Goal: Task Accomplishment & Management: Use online tool/utility

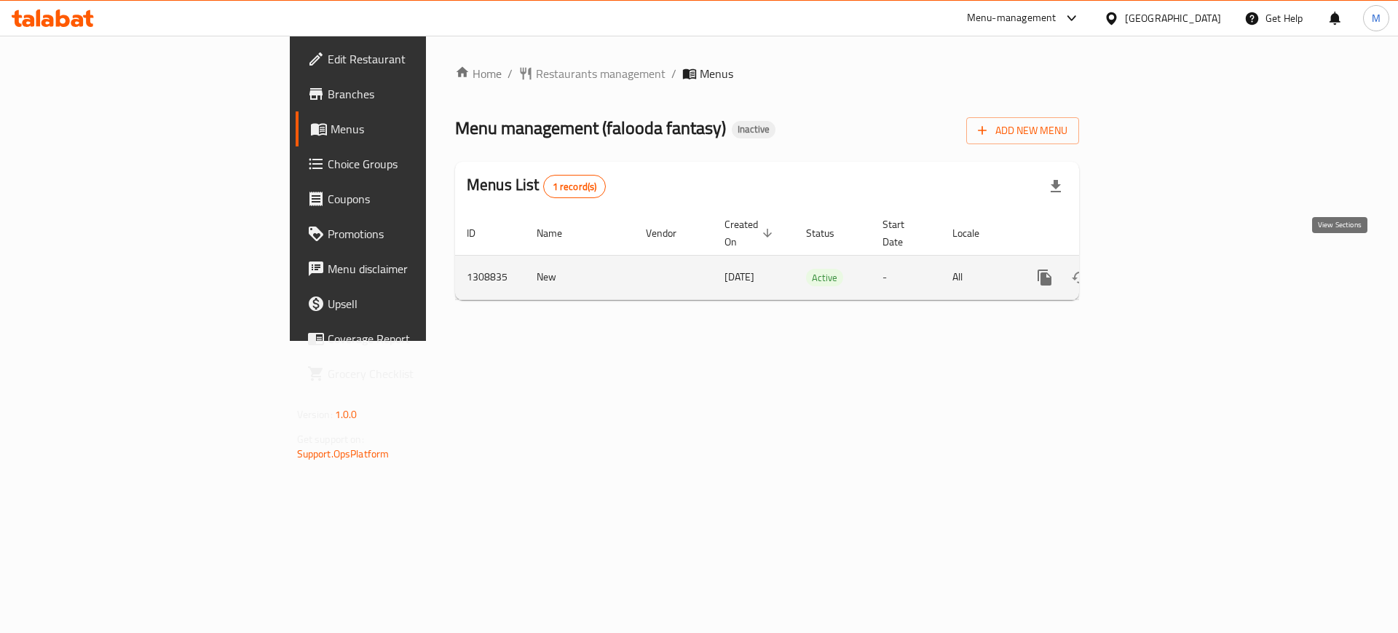
click at [1159, 269] on icon "enhanced table" at bounding box center [1149, 277] width 17 height 17
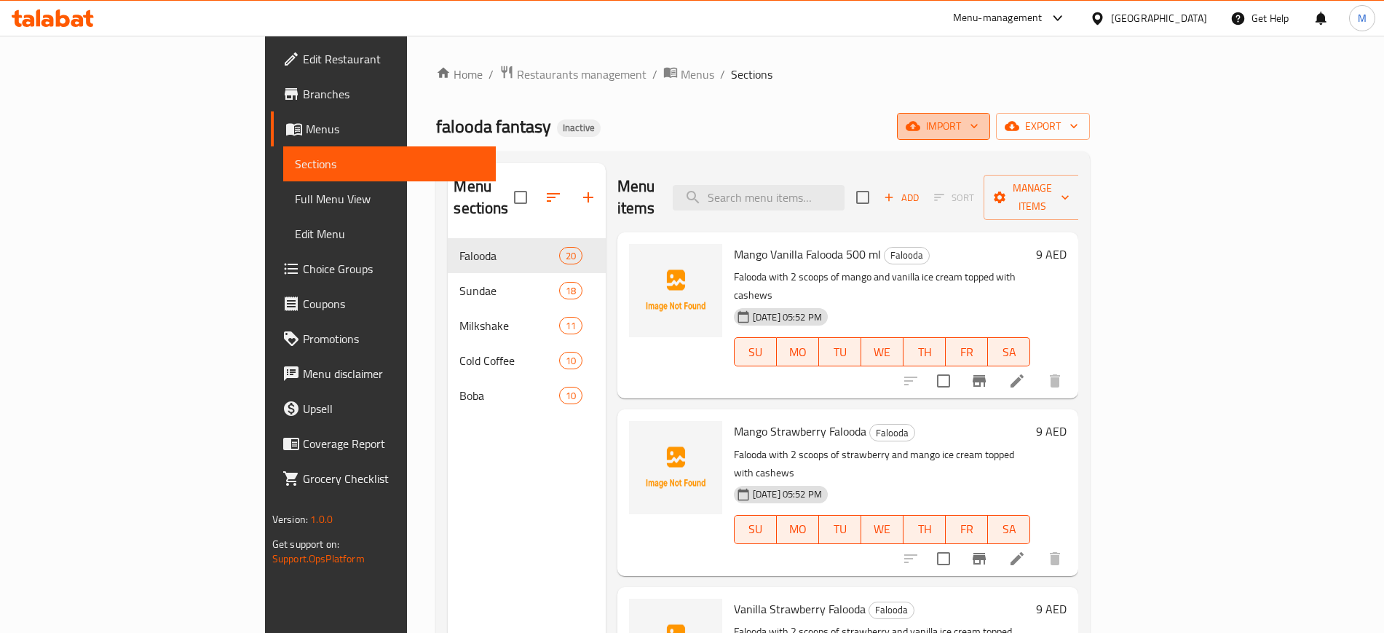
click at [982, 124] on icon "button" at bounding box center [974, 126] width 15 height 15
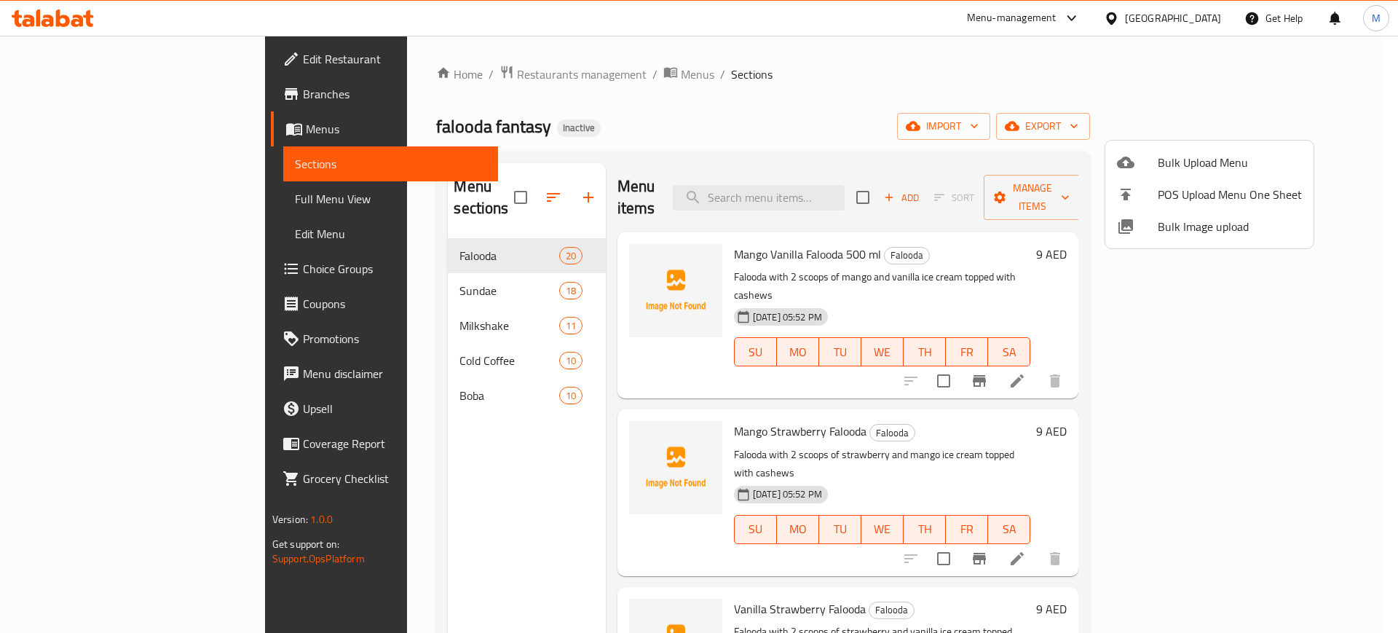
click at [1203, 131] on div at bounding box center [699, 316] width 1398 height 633
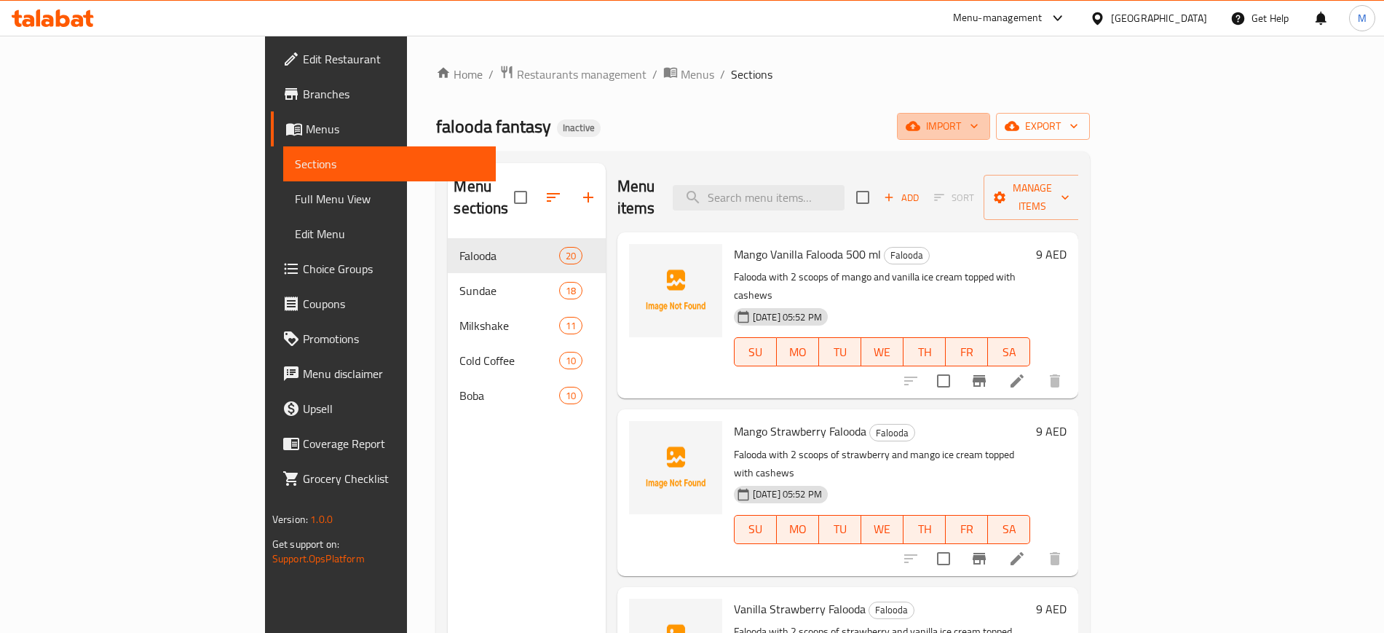
click at [979, 131] on span "import" at bounding box center [944, 126] width 70 height 18
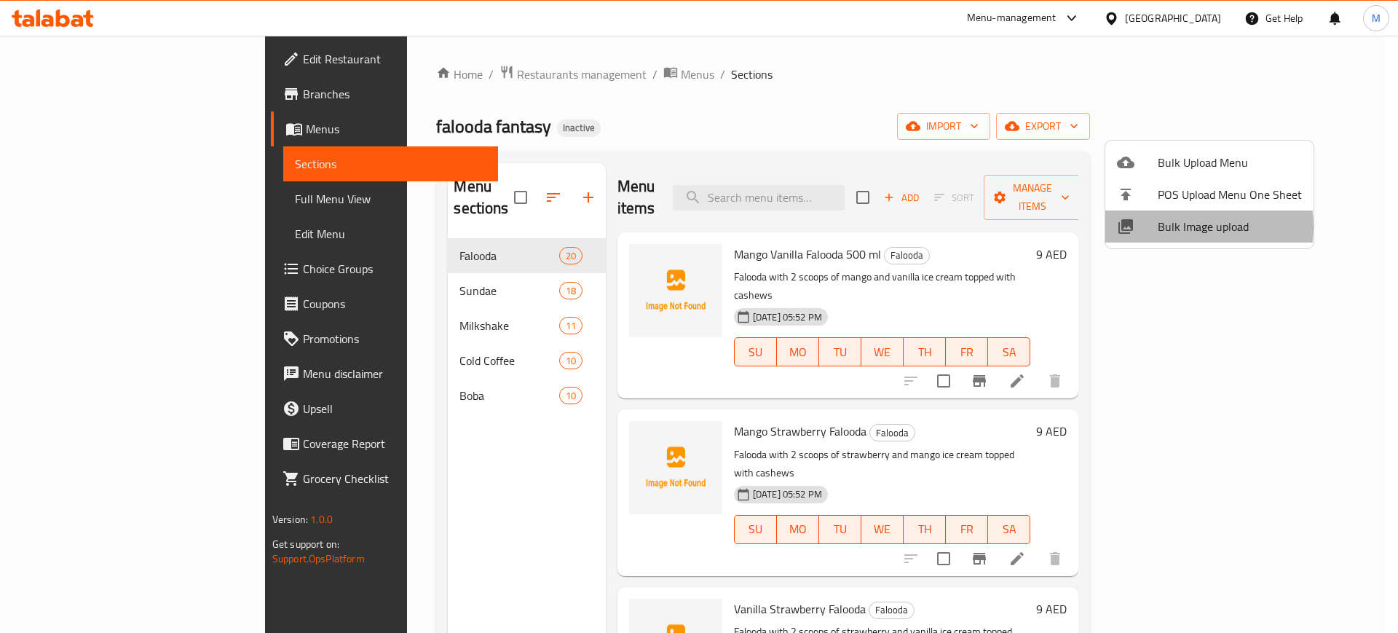
click at [1191, 226] on span "Bulk Image upload" at bounding box center [1230, 226] width 144 height 17
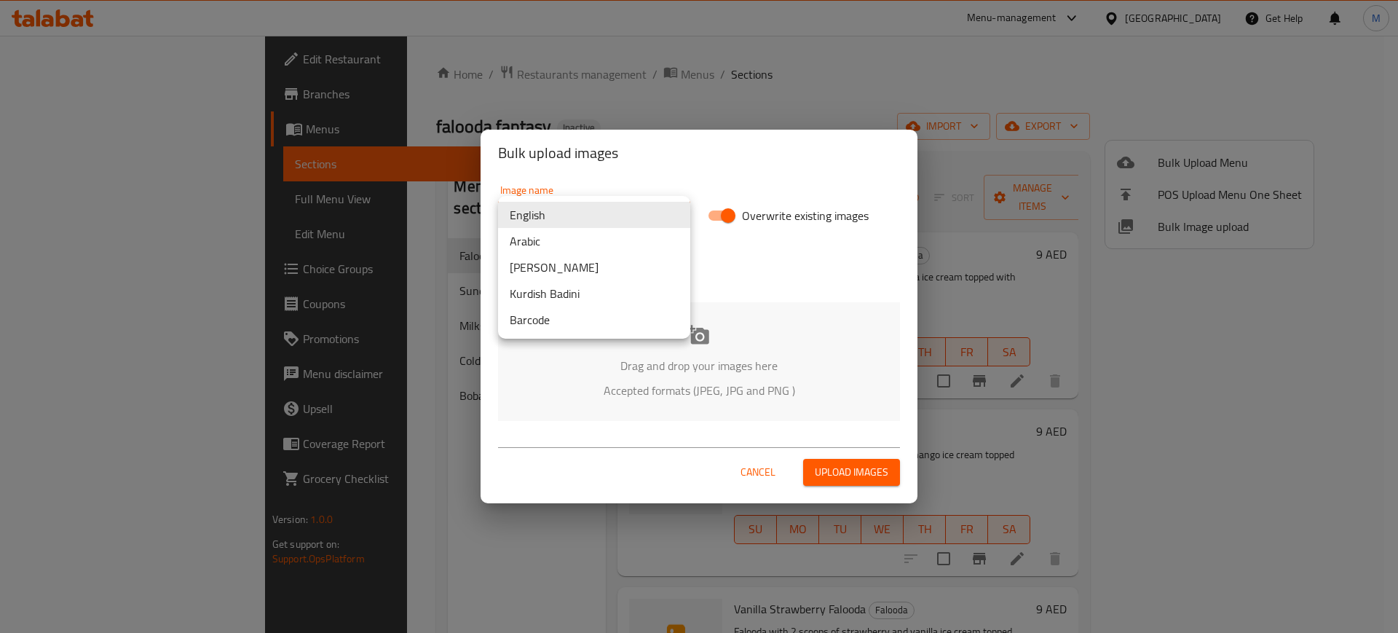
click at [587, 217] on body "​ Menu-management [GEOGRAPHIC_DATA] Get Help M Edit Restaurant Branches Menus S…" at bounding box center [699, 334] width 1398 height 597
click at [589, 244] on li "Arabic" at bounding box center [594, 241] width 192 height 26
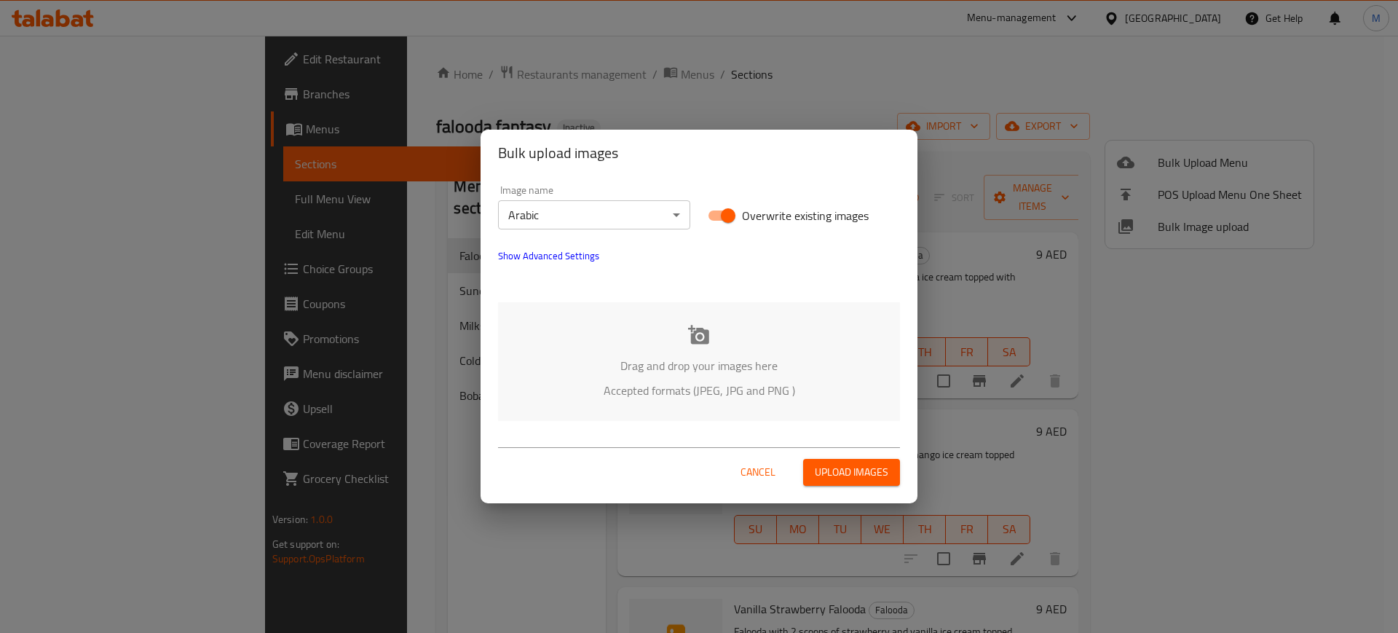
click at [612, 319] on div "Drag and drop your images here Accepted formats (JPEG, JPG and PNG )" at bounding box center [699, 361] width 402 height 119
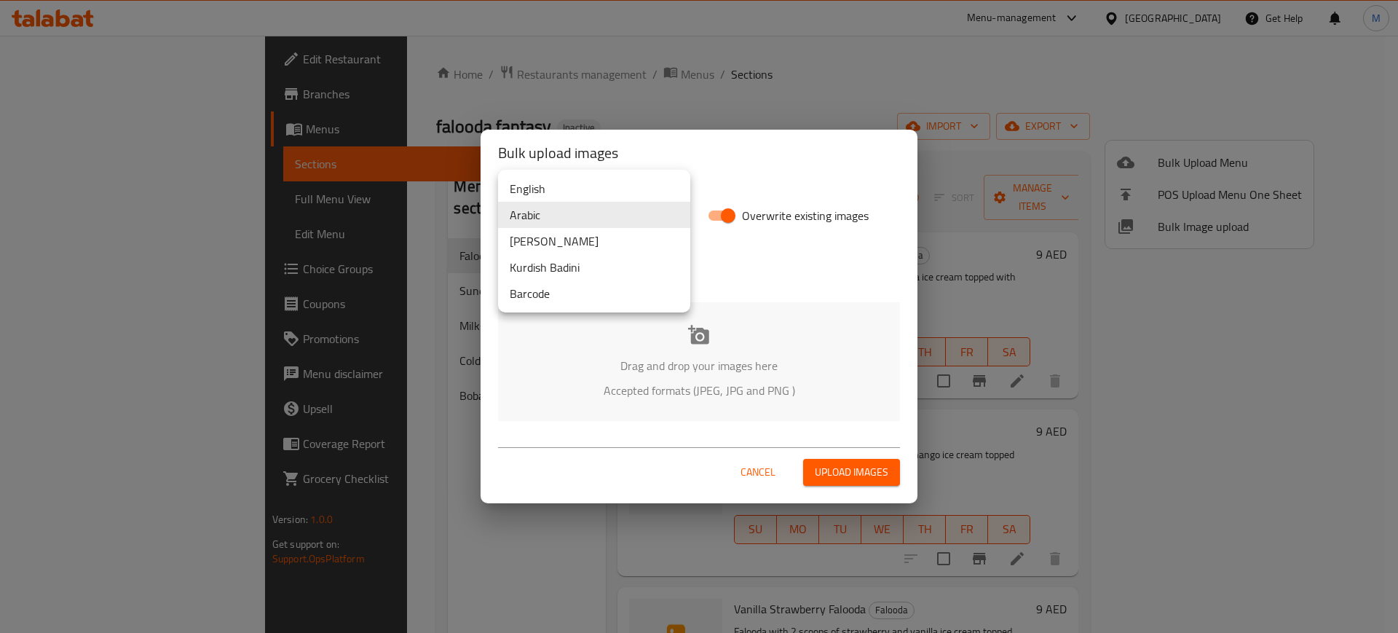
click at [596, 221] on body "​ Menu-management [GEOGRAPHIC_DATA] Get Help M Edit Restaurant Branches Menus S…" at bounding box center [699, 334] width 1398 height 597
click at [525, 197] on li "English" at bounding box center [594, 188] width 192 height 26
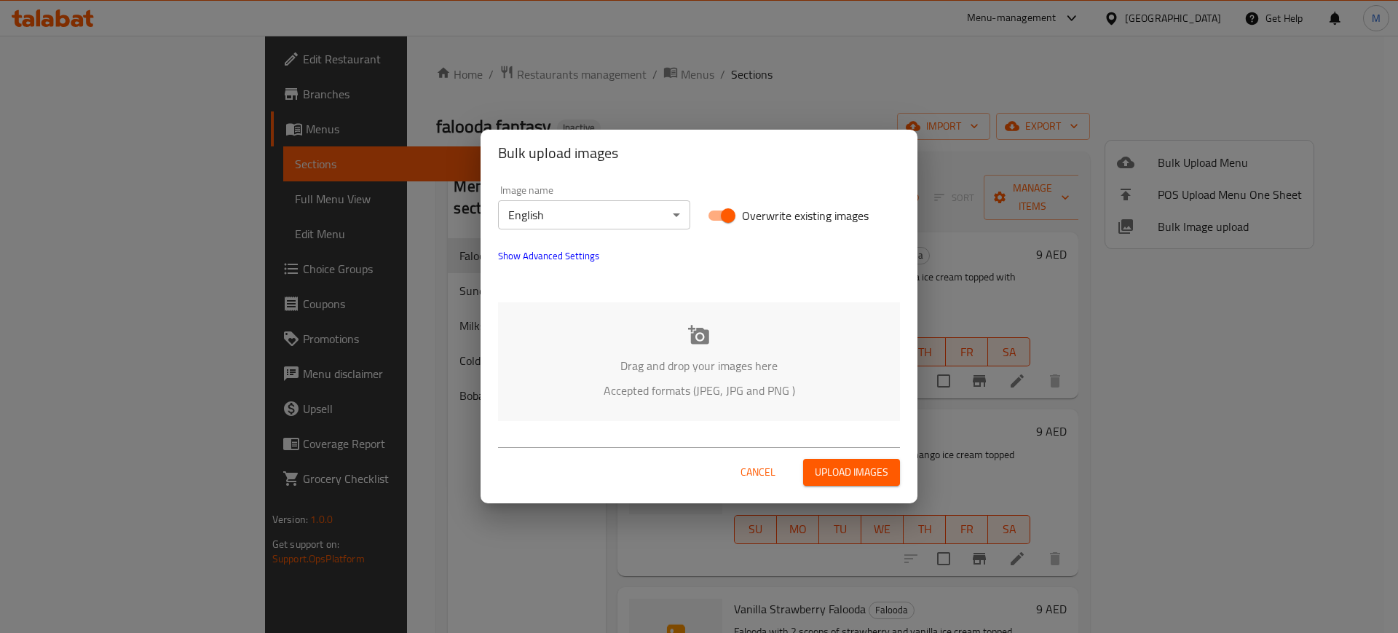
click at [597, 352] on div "Drag and drop your images here Accepted formats (JPEG, JPG and PNG )" at bounding box center [699, 361] width 402 height 119
